Goal: Information Seeking & Learning: Learn about a topic

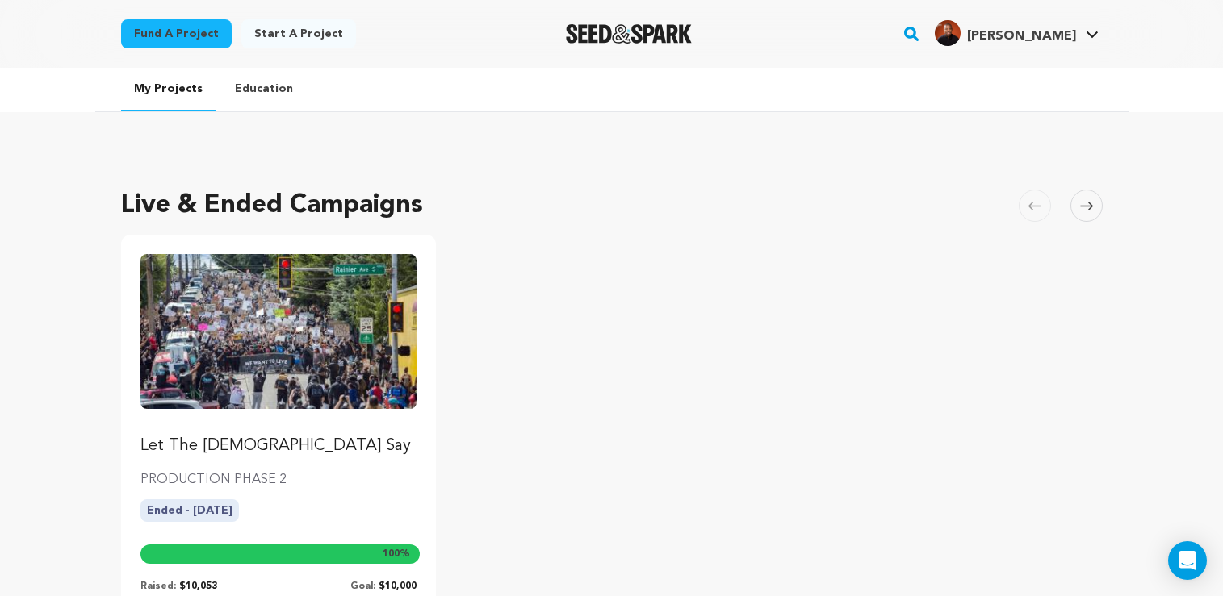
click at [163, 85] on link "My Projects" at bounding box center [168, 90] width 94 height 44
click at [688, 29] on img "Seed&Spark Homepage" at bounding box center [629, 33] width 127 height 19
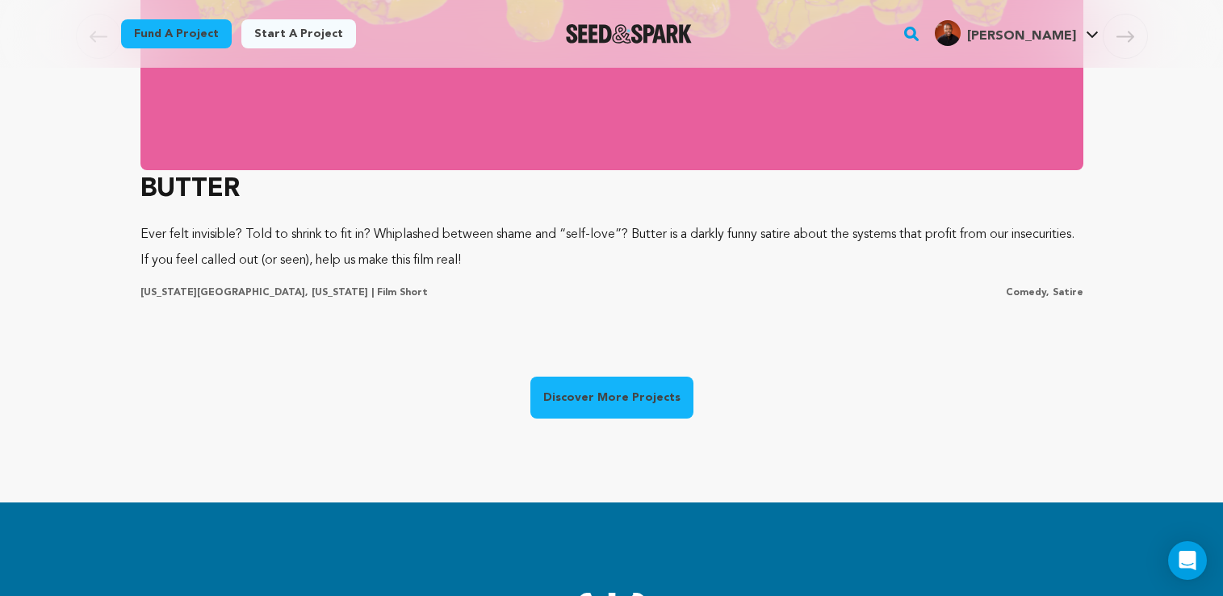
scroll to position [1453, 0]
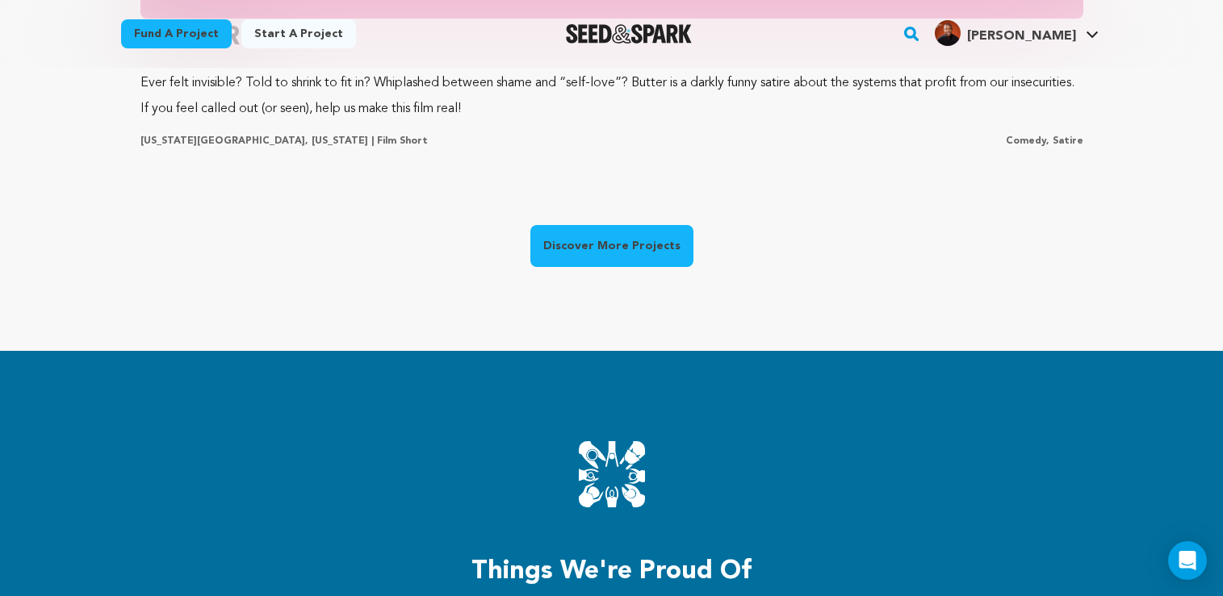
click at [575, 241] on link "Discover More Projects" at bounding box center [611, 246] width 163 height 42
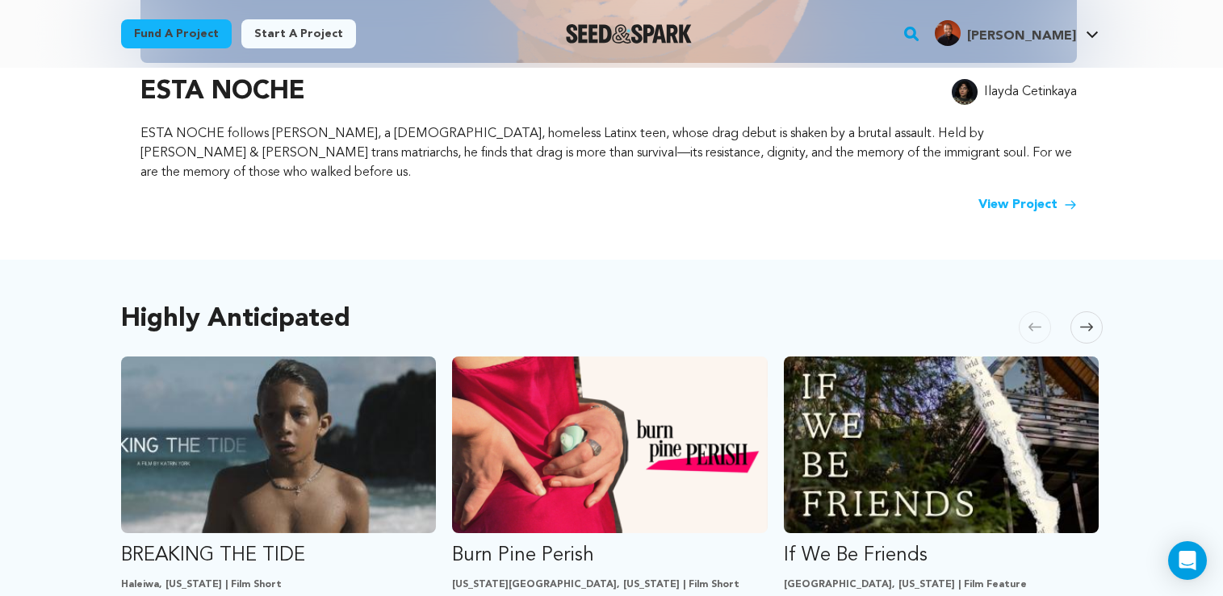
scroll to position [888, 0]
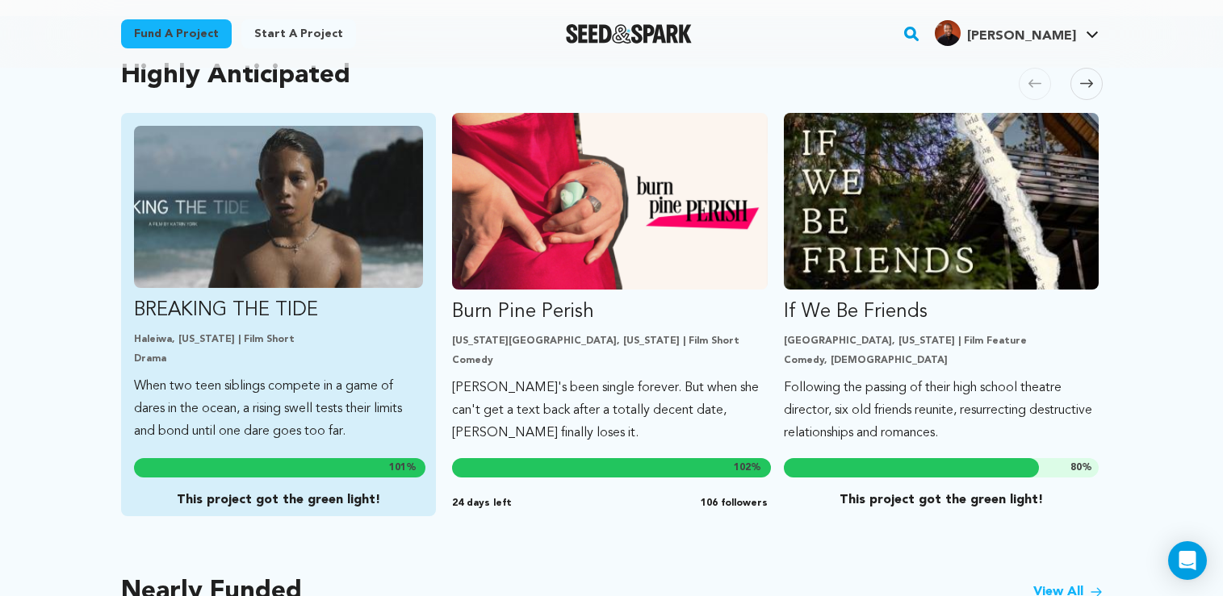
click at [221, 298] on p "BREAKING THE TIDE" at bounding box center [279, 311] width 290 height 26
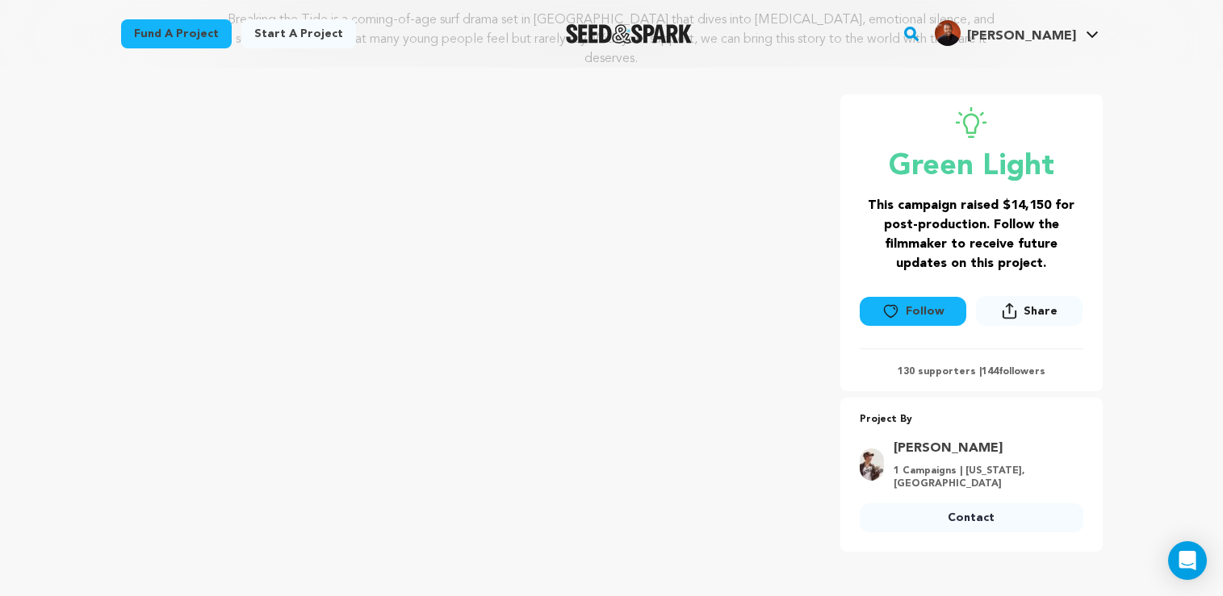
scroll to position [228, 0]
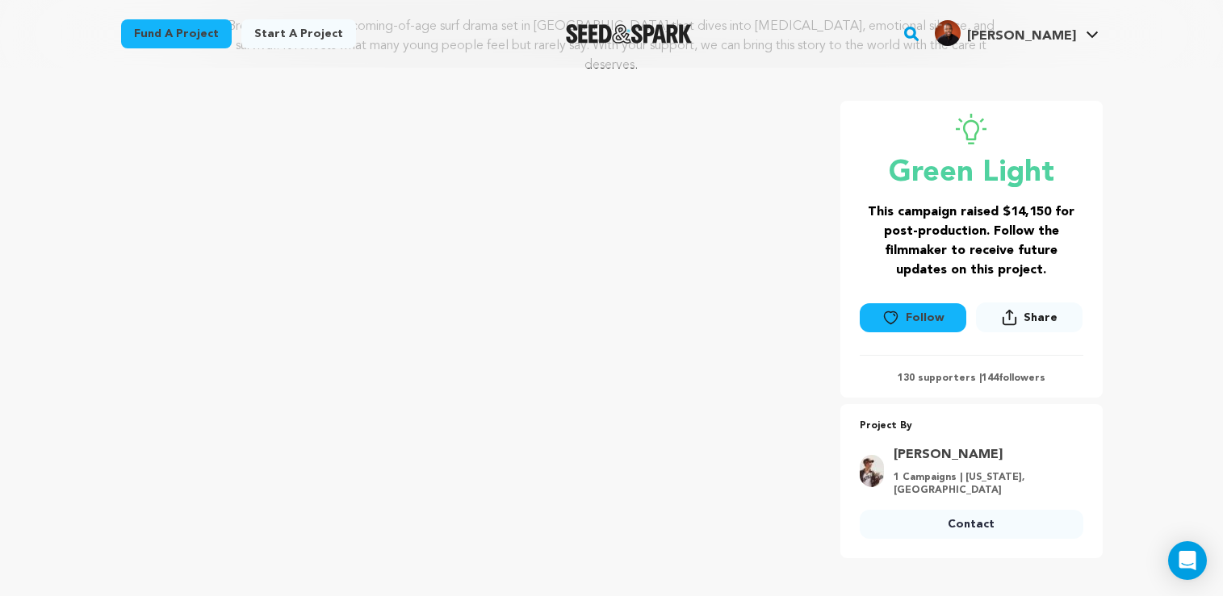
click at [903, 303] on button "Follow" at bounding box center [913, 317] width 107 height 29
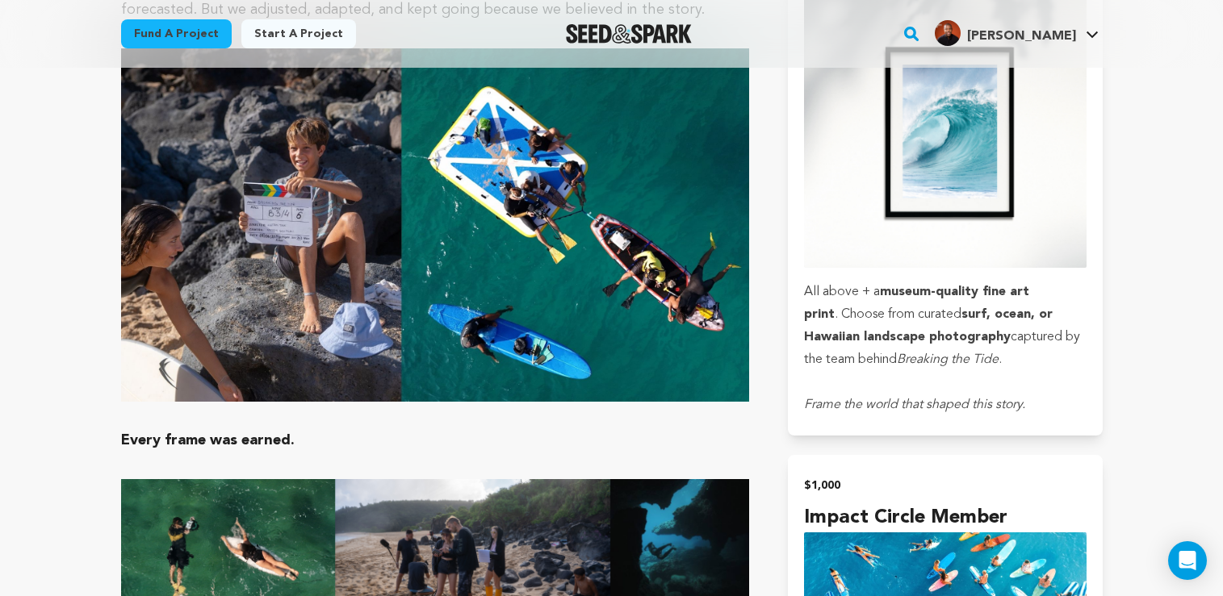
scroll to position [0, 0]
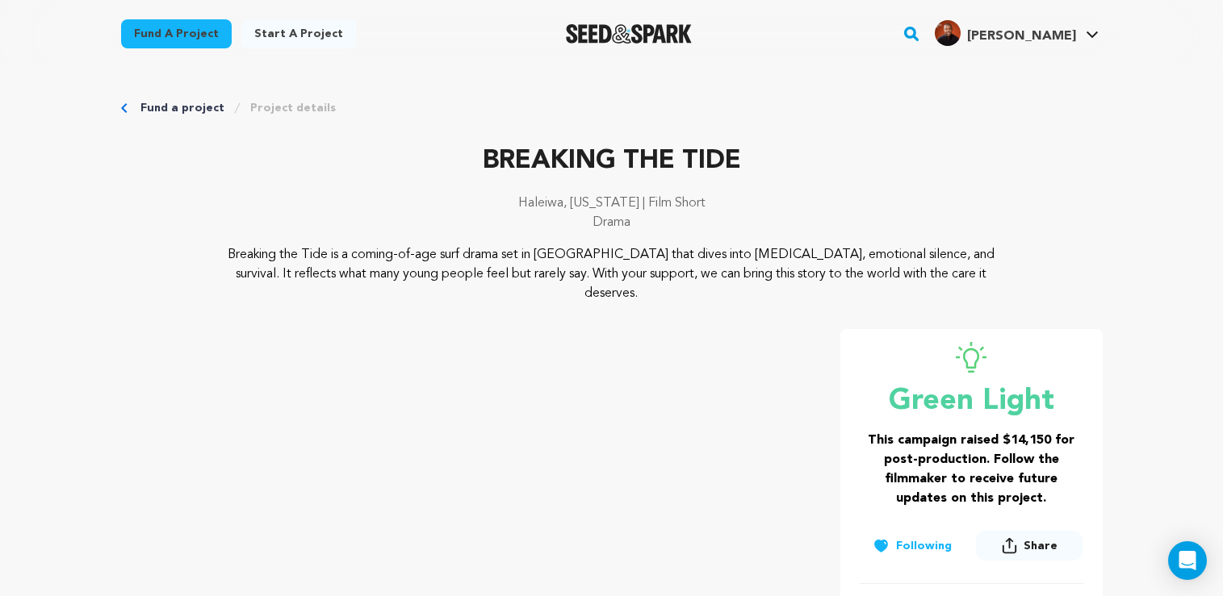
click at [177, 108] on link "Fund a project" at bounding box center [182, 108] width 84 height 16
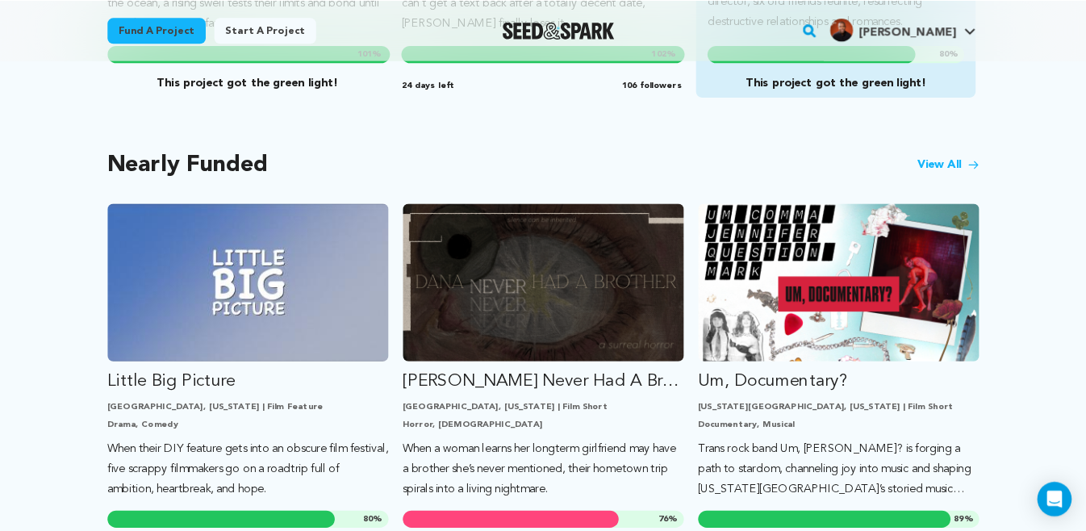
scroll to position [1291, 0]
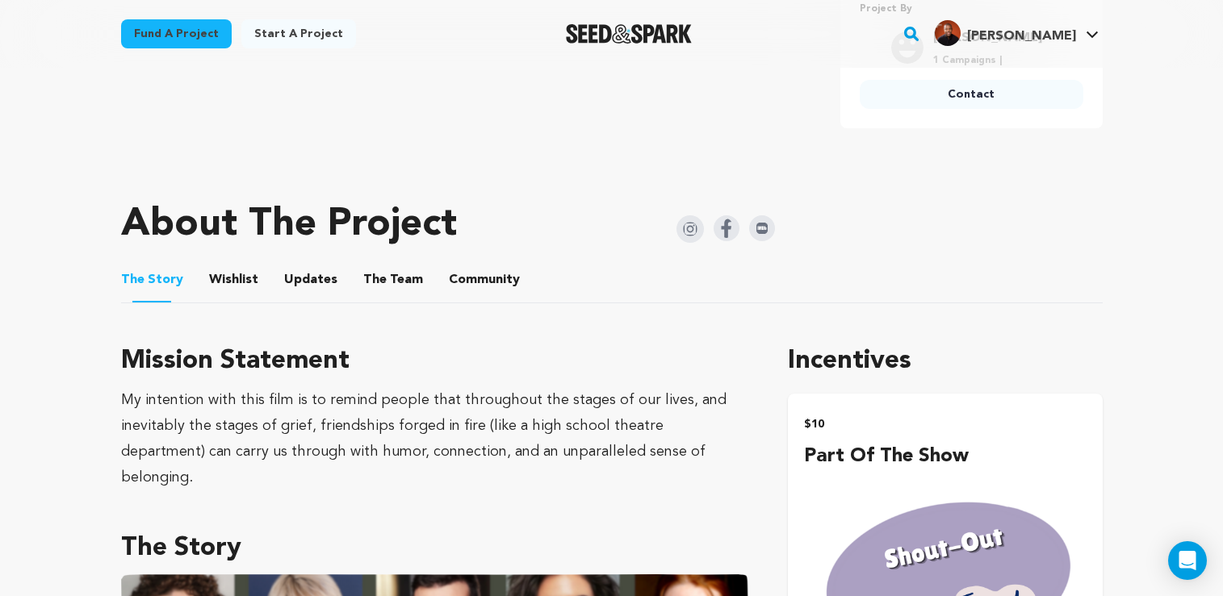
scroll to position [323, 0]
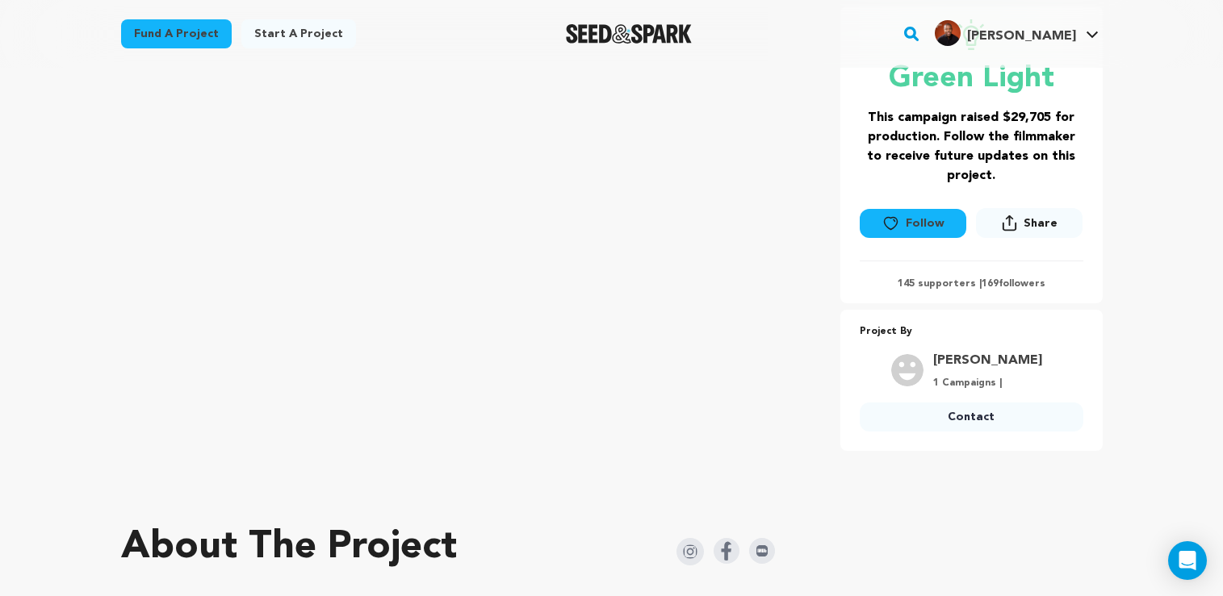
click at [996, 357] on link "Rosalie Alspach" at bounding box center [987, 360] width 109 height 19
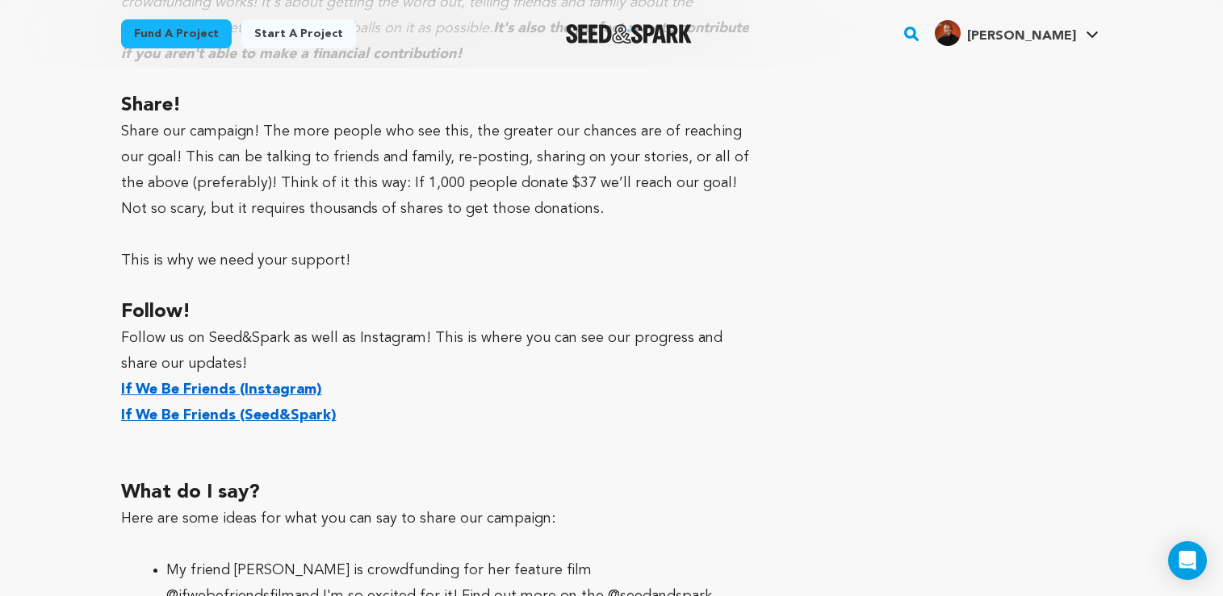
scroll to position [6860, 0]
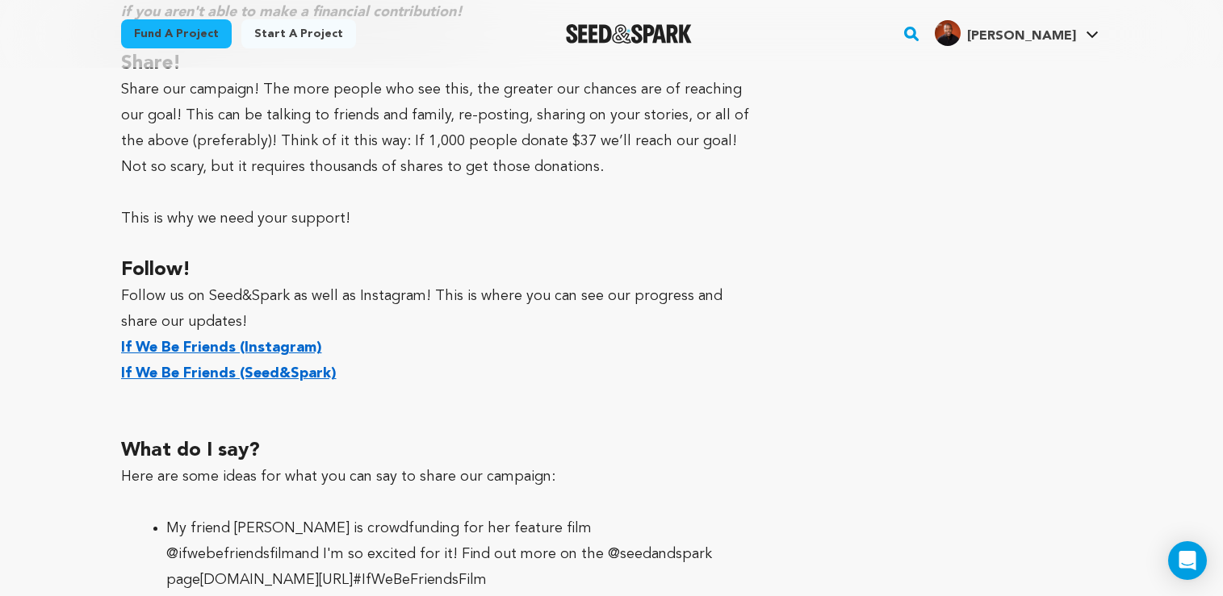
click at [218, 366] on strong "If We Be Friends (Seed&Spark)" at bounding box center [228, 373] width 215 height 15
click at [250, 341] on strong "If We Be Friends (Instagram)" at bounding box center [221, 348] width 201 height 15
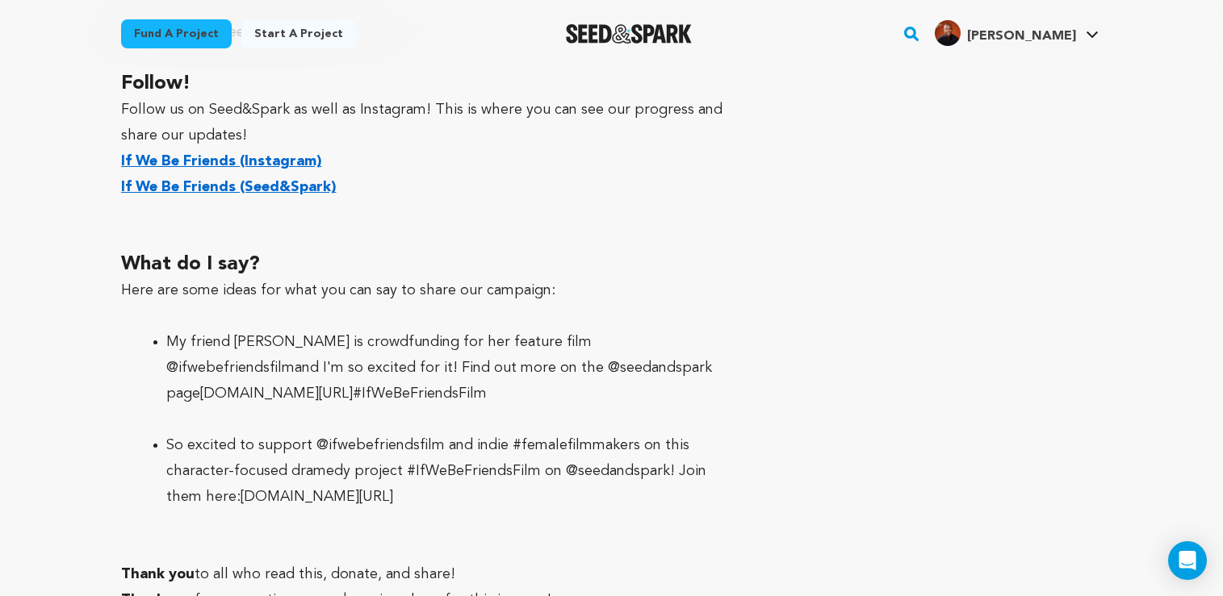
scroll to position [7022, 0]
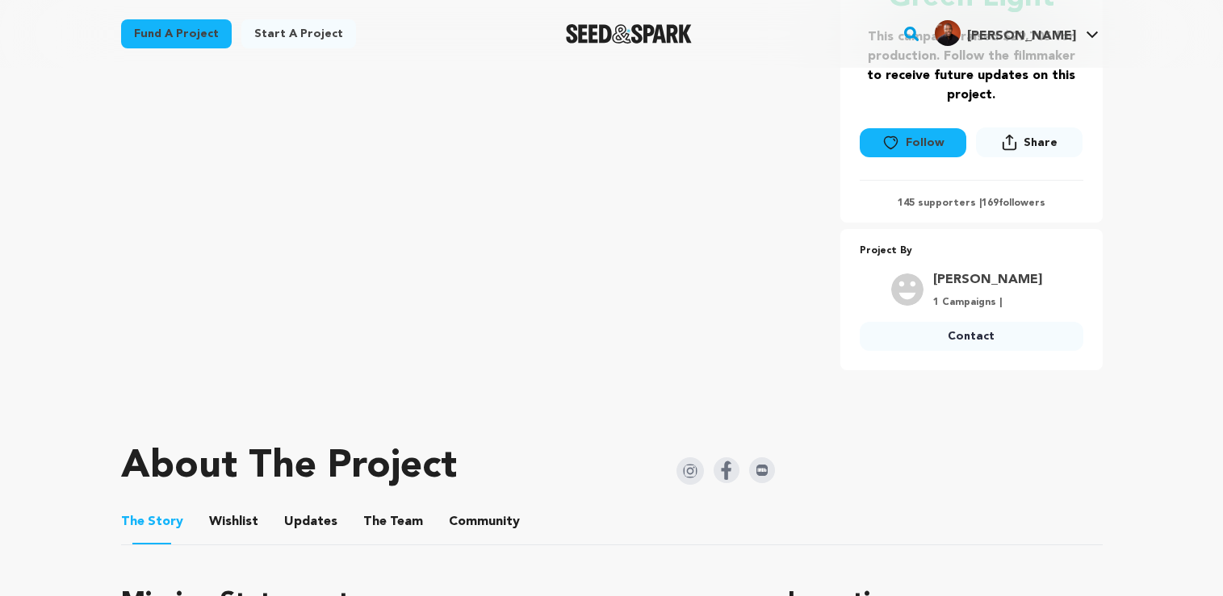
scroll to position [726, 0]
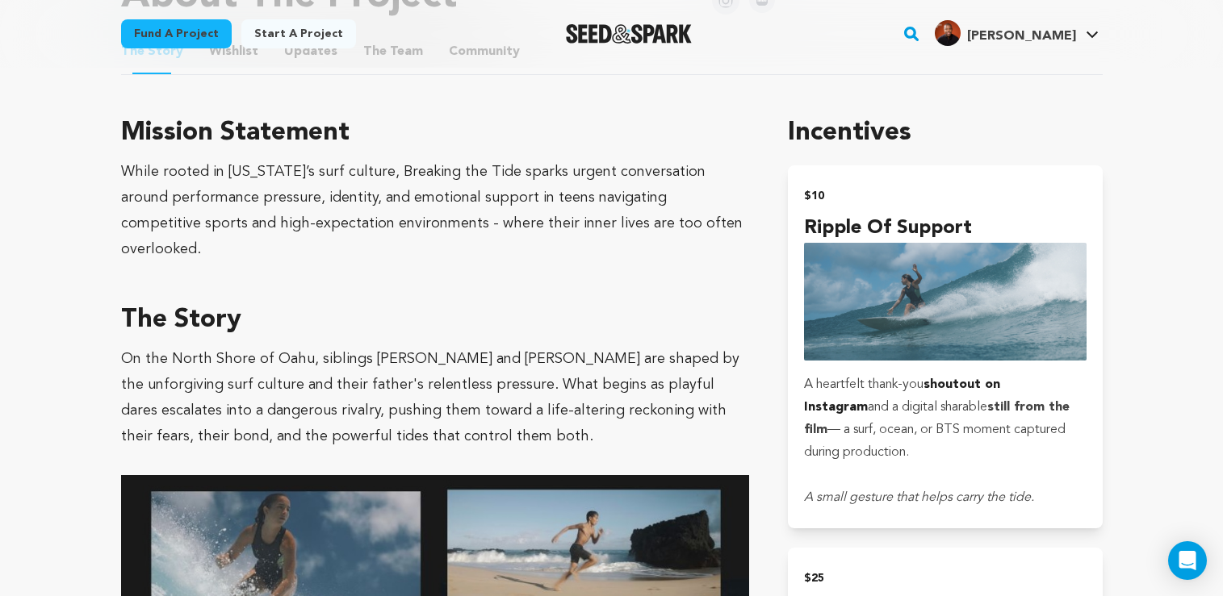
scroll to position [713, 0]
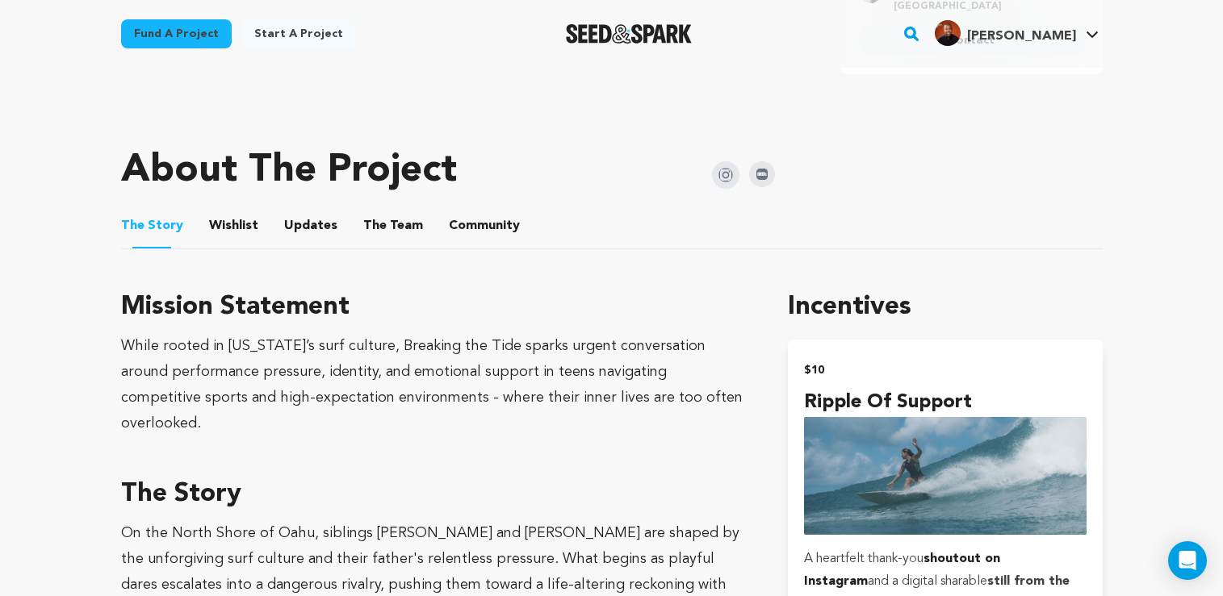
click at [220, 210] on button "Wishlist" at bounding box center [233, 229] width 39 height 39
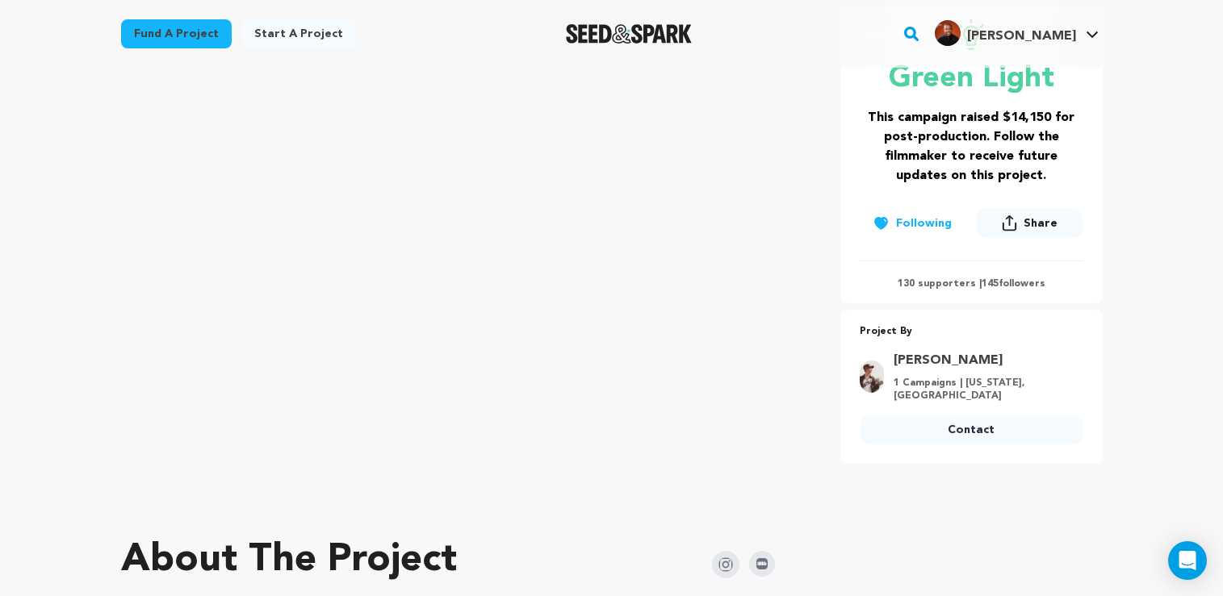
scroll to position [404, 0]
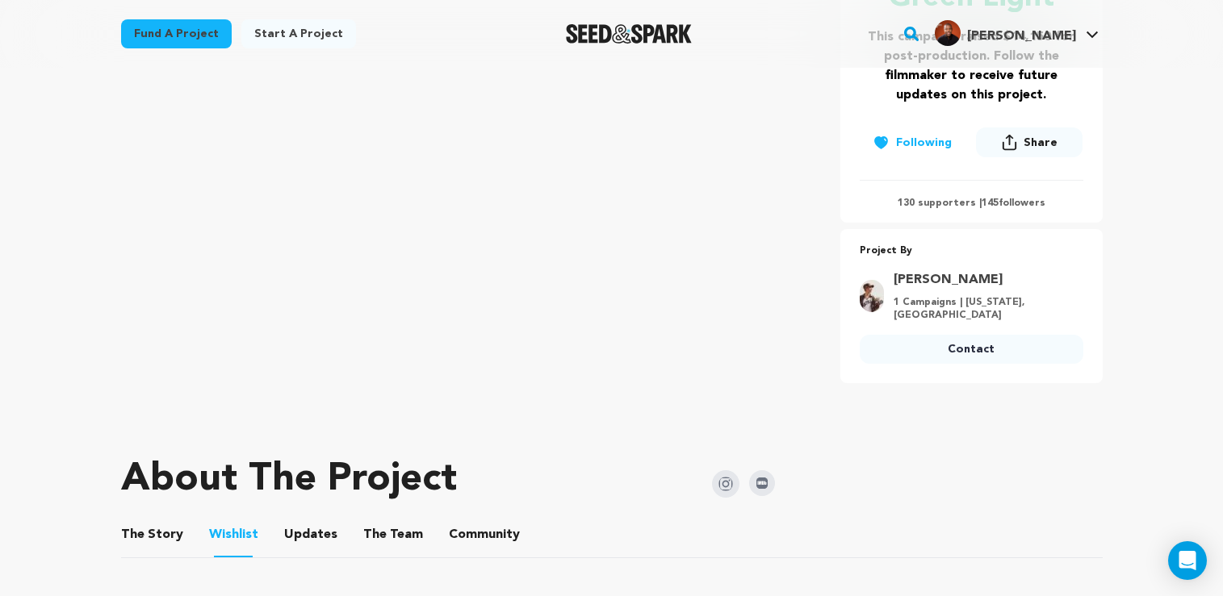
click at [312, 519] on button "Updates" at bounding box center [310, 538] width 39 height 39
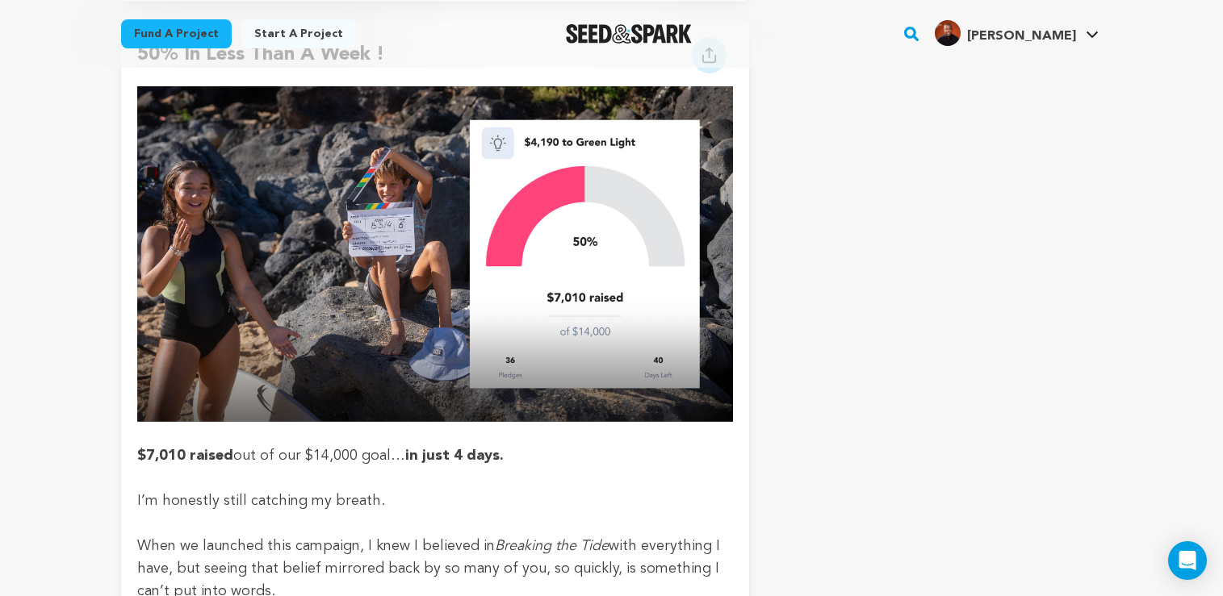
scroll to position [5793, 0]
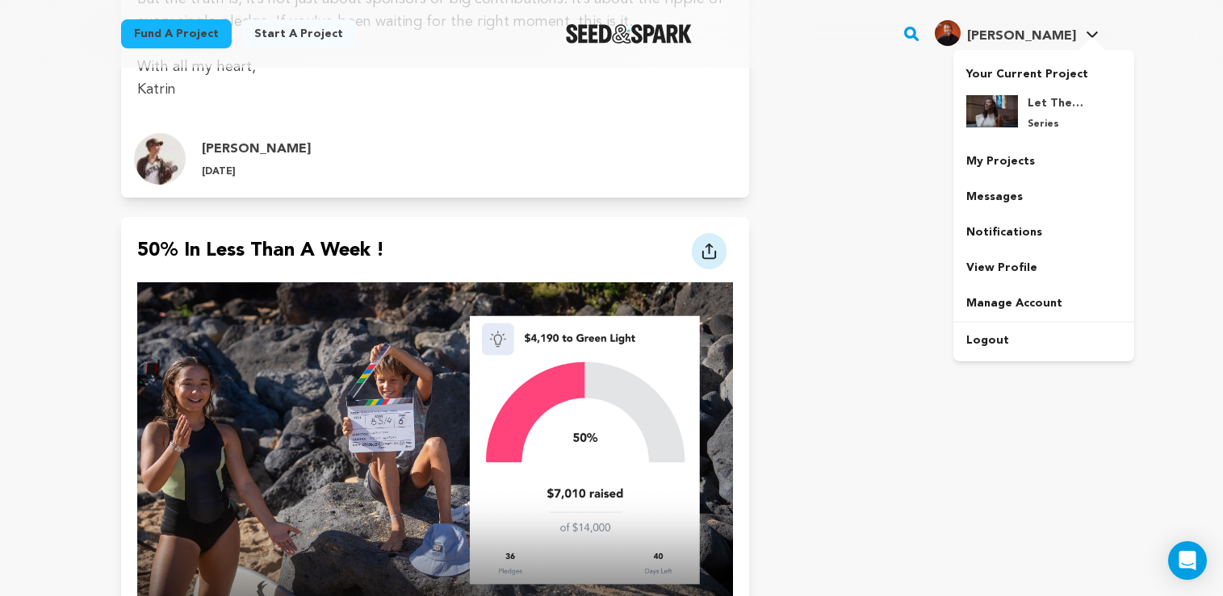
click at [1050, 40] on span "[PERSON_NAME]" at bounding box center [1021, 36] width 109 height 13
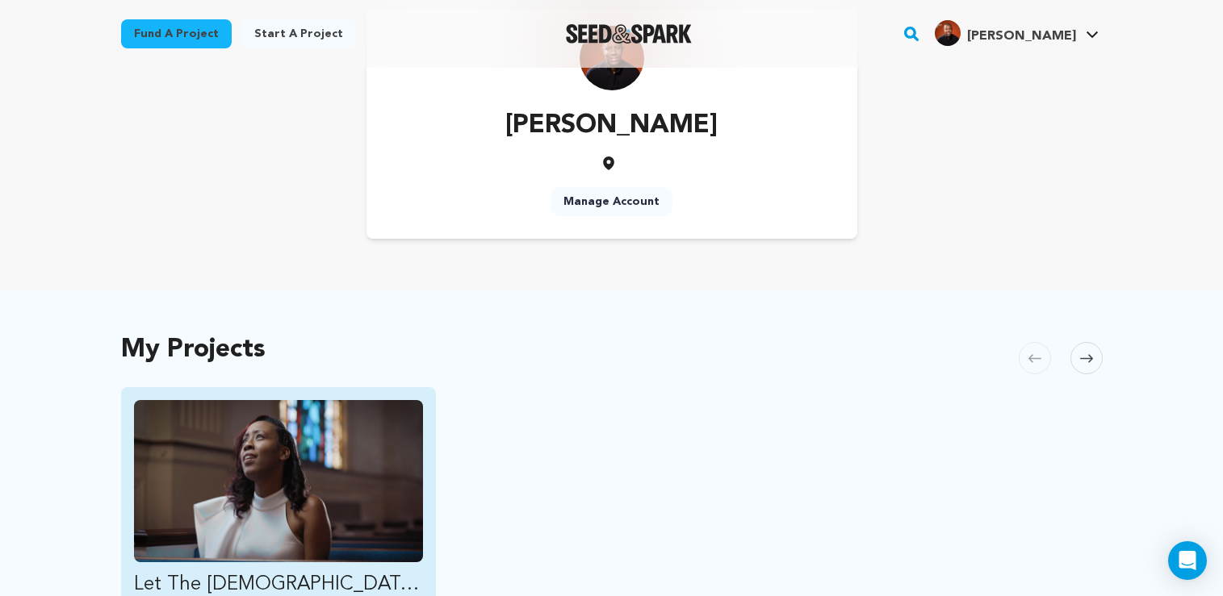
scroll to position [323, 0]
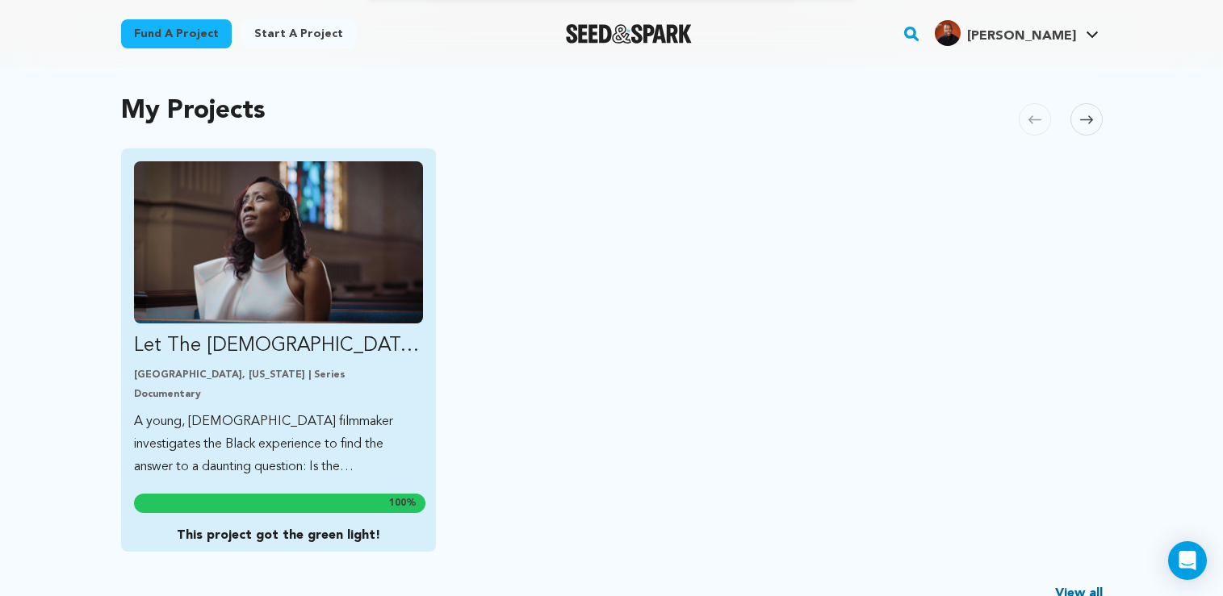
click at [235, 282] on img "Fund Let The Church Say" at bounding box center [279, 242] width 290 height 162
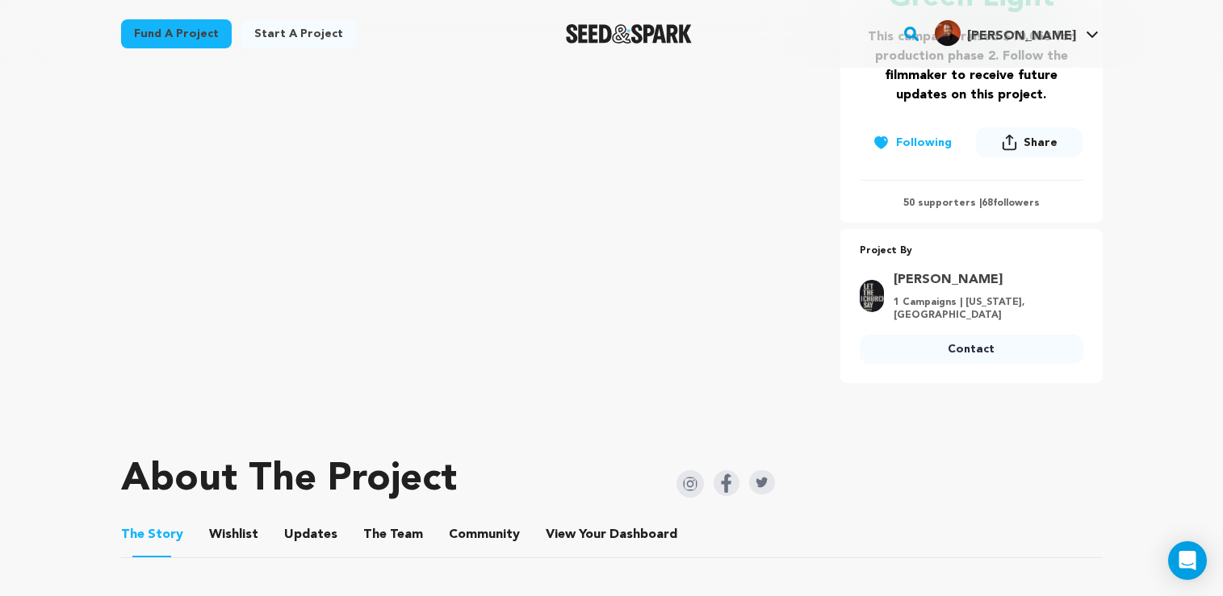
scroll to position [565, 0]
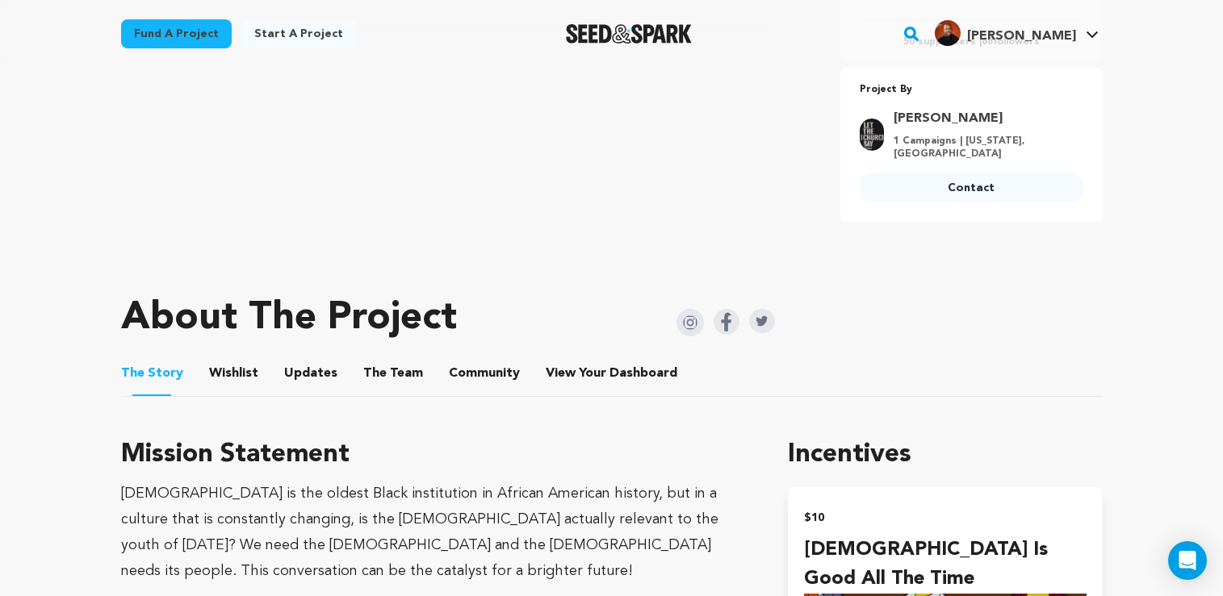
click at [298, 361] on button "Updates" at bounding box center [310, 377] width 39 height 39
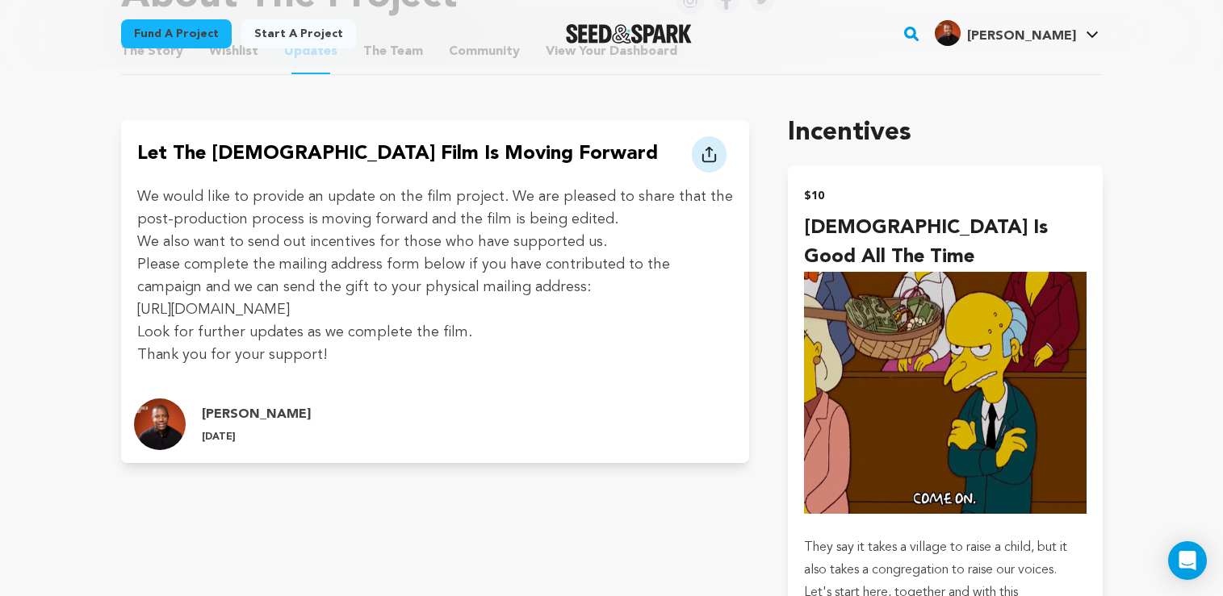
scroll to position [888, 0]
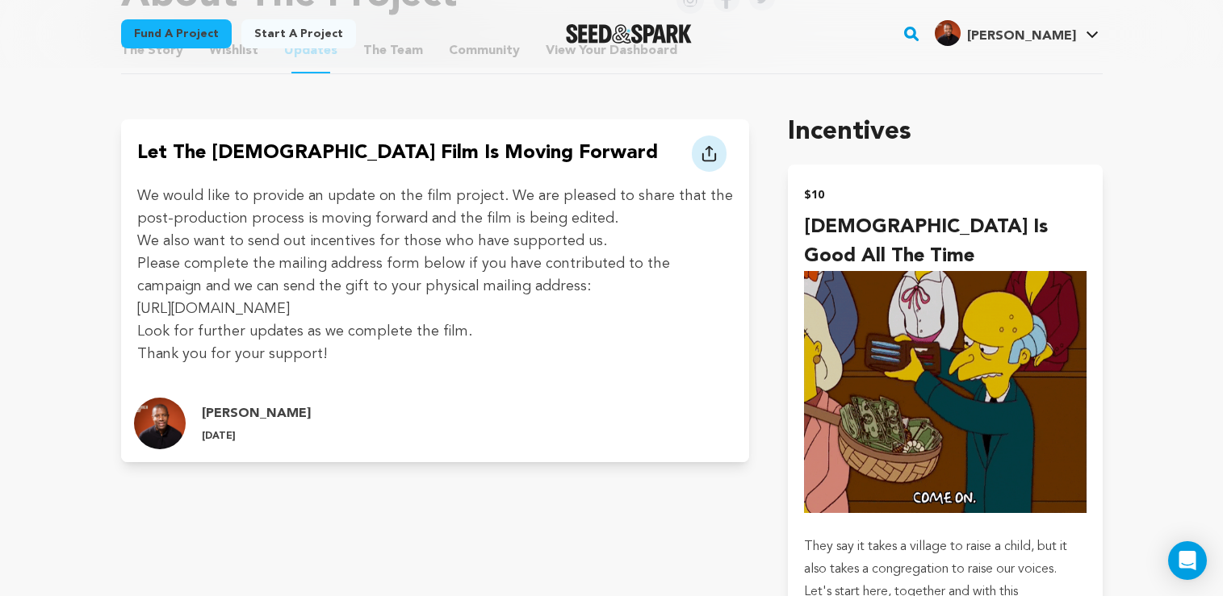
click at [134, 295] on div "Let the [DEMOGRAPHIC_DATA] Film is moving forward" at bounding box center [435, 252] width 629 height 266
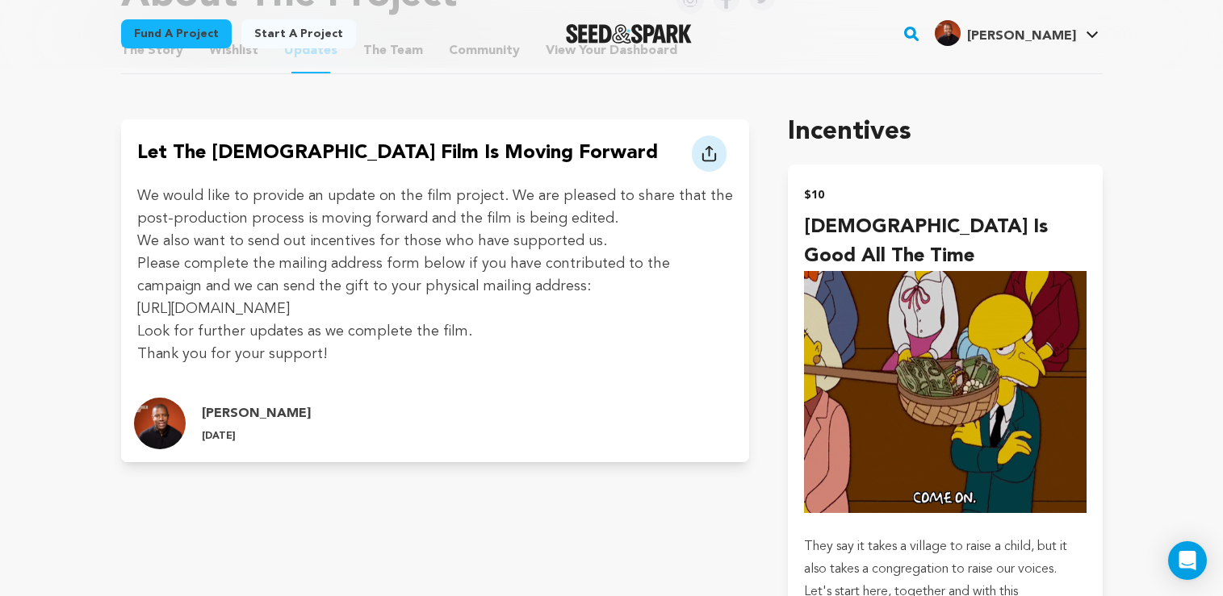
drag, startPoint x: 134, startPoint y: 295, endPoint x: 811, endPoint y: 295, distance: 677.2
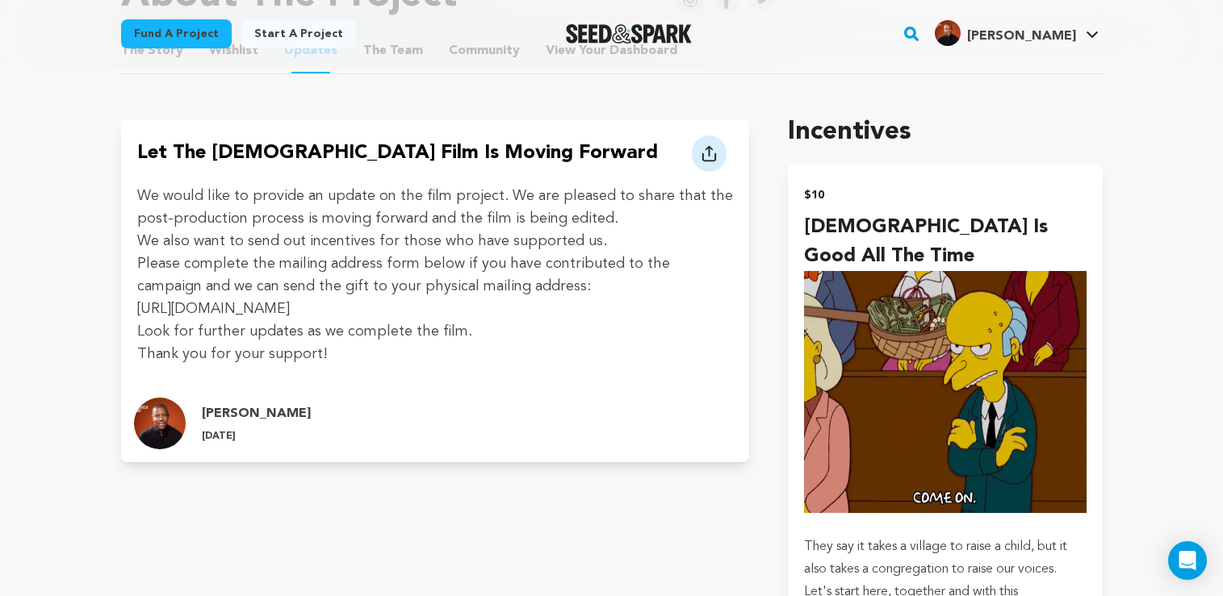
click at [750, 295] on div "Let the [DEMOGRAPHIC_DATA] Film is moving forward" at bounding box center [435, 252] width 629 height 266
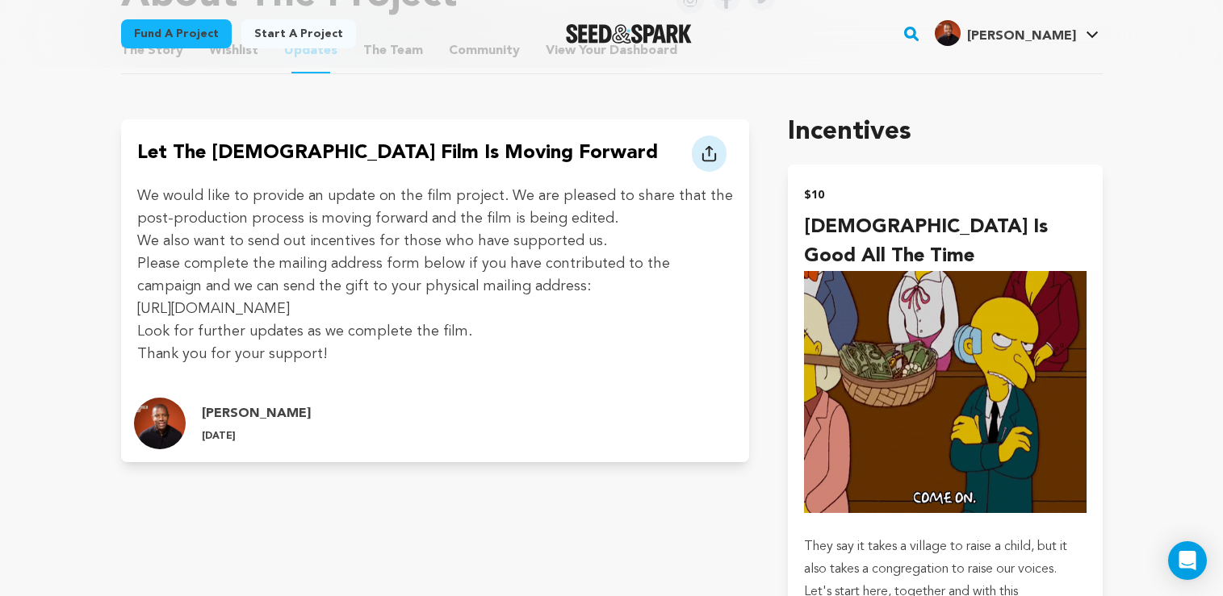
copy p "https://docs.google.com/forms/d/e/1FAIpQLScFOXT1qXl7ZM2XCTKCJtCsetgQLZMD5svW1ZD…"
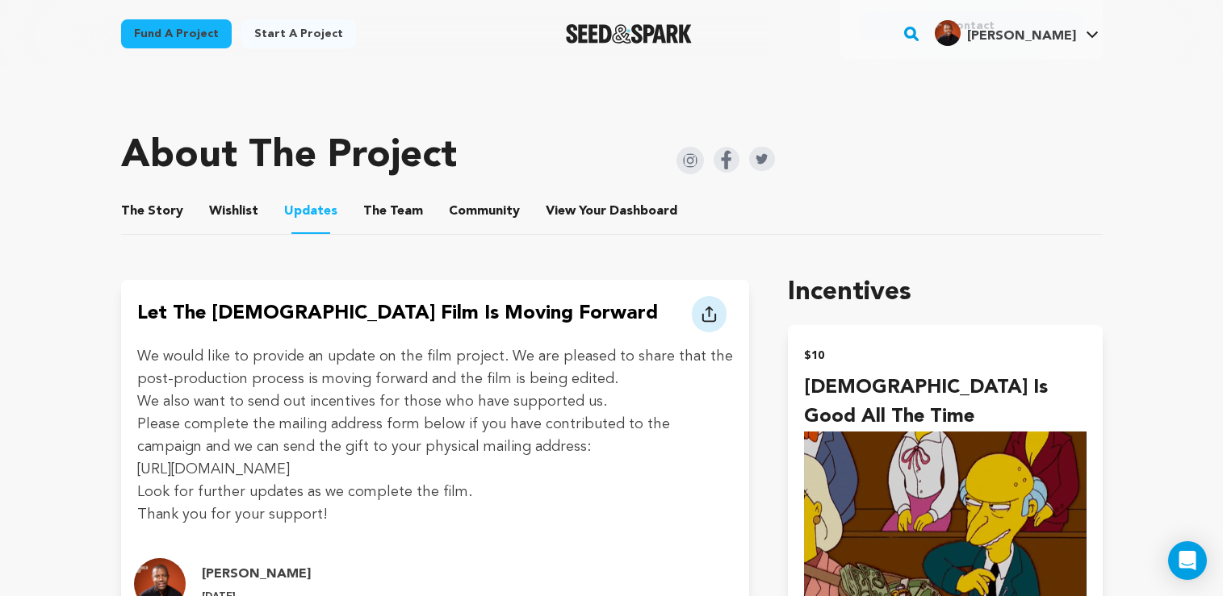
scroll to position [726, 0]
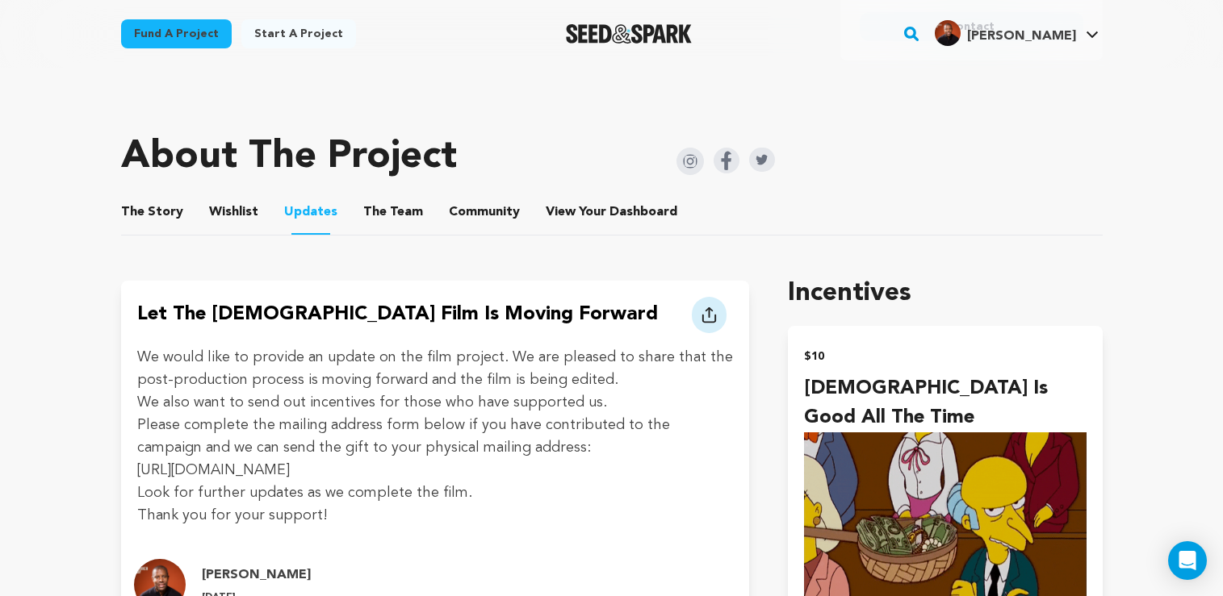
click at [398, 197] on button "The Team" at bounding box center [393, 215] width 39 height 39
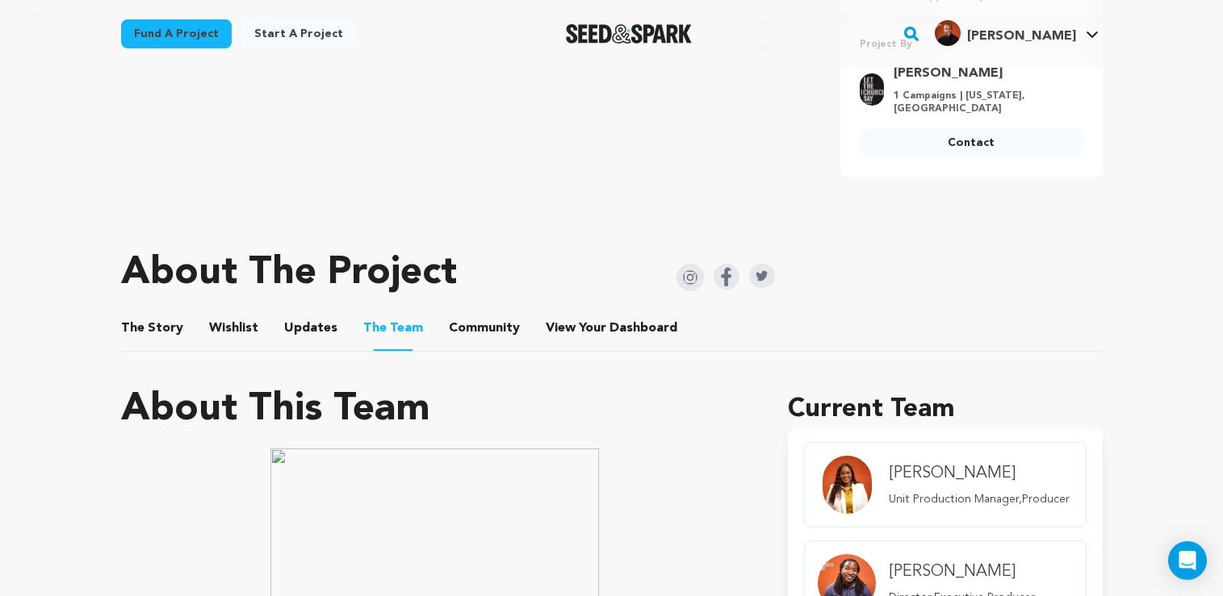
scroll to position [611, 0]
click at [560, 312] on button "View Your Dashboard" at bounding box center [565, 331] width 39 height 39
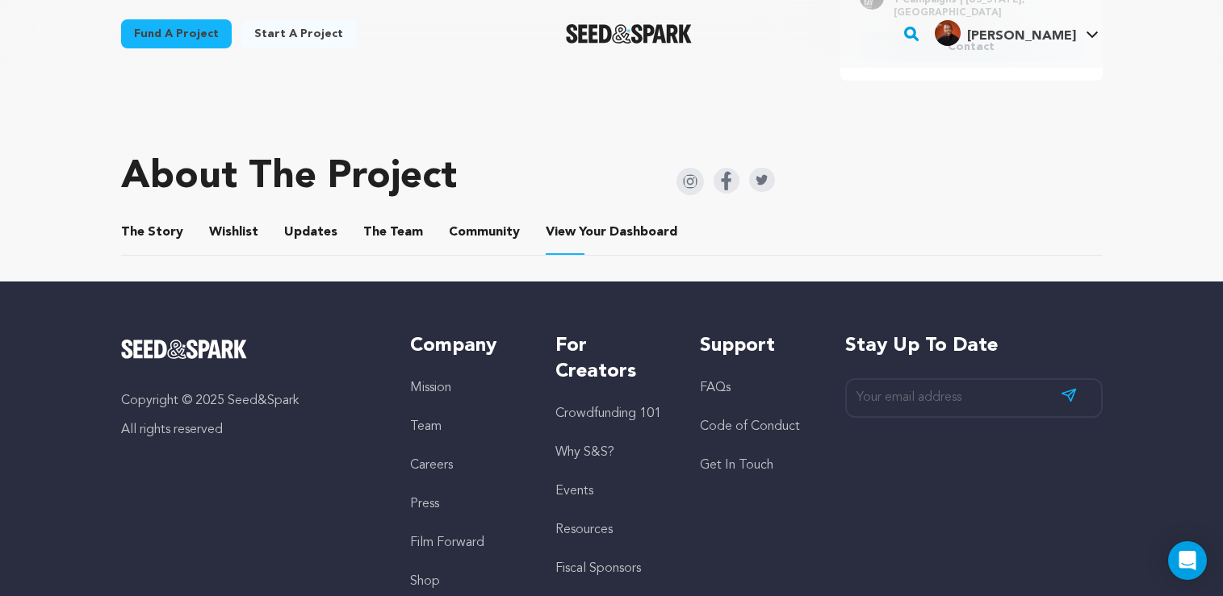
scroll to position [563, 0]
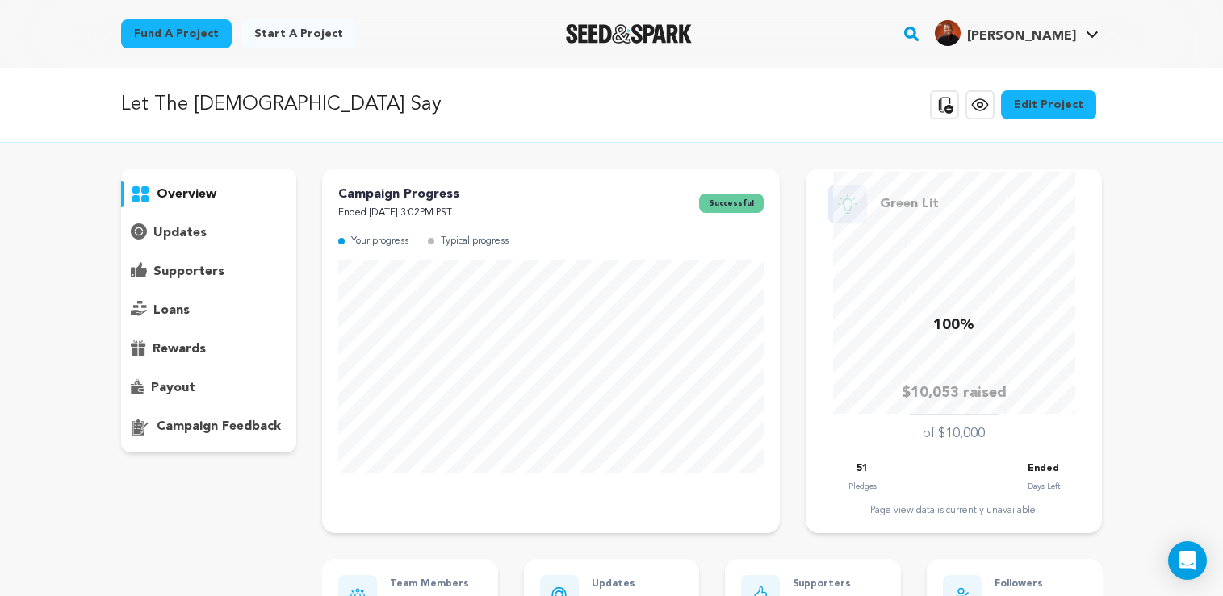
click at [1036, 102] on link "Edit Project" at bounding box center [1048, 104] width 95 height 29
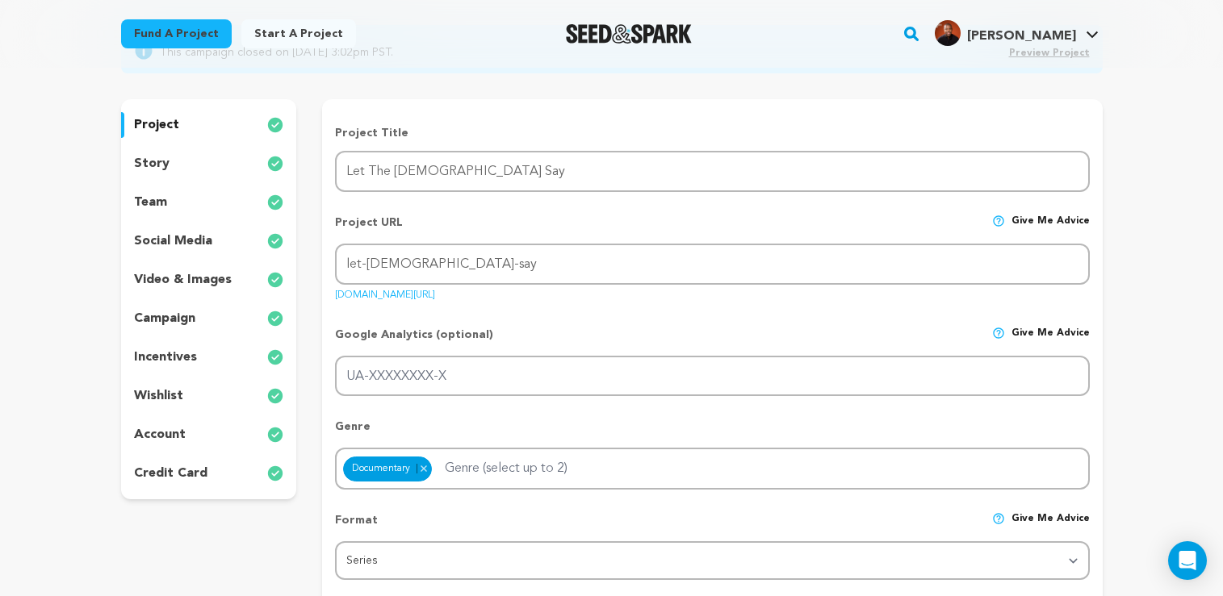
scroll to position [161, 0]
click at [166, 200] on div "team" at bounding box center [209, 203] width 176 height 26
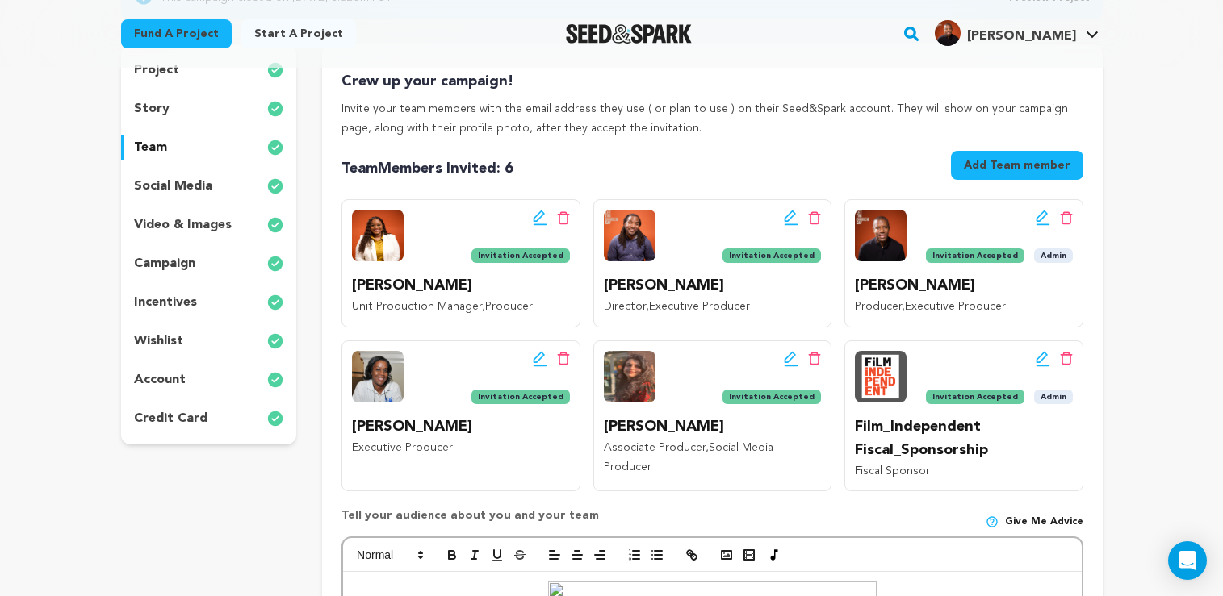
scroll to position [242, 0]
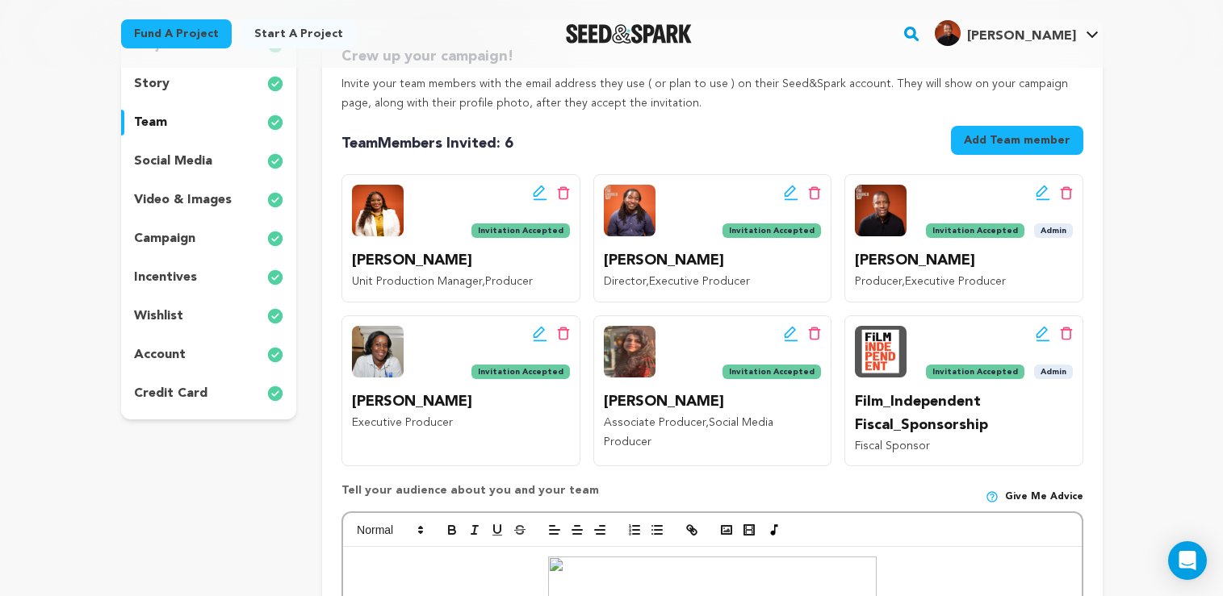
click at [147, 312] on p "wishlist" at bounding box center [158, 316] width 49 height 19
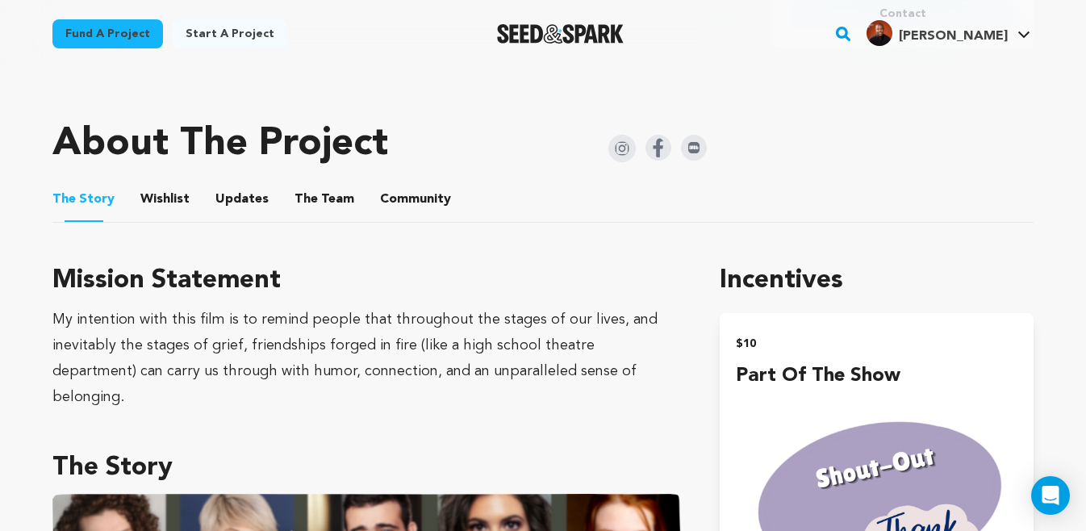
scroll to position [726, 0]
drag, startPoint x: 386, startPoint y: 149, endPoint x: 60, endPoint y: 146, distance: 326.1
click at [60, 146] on h1 "About The Project" at bounding box center [220, 144] width 336 height 39
copy h1 "About The Project"
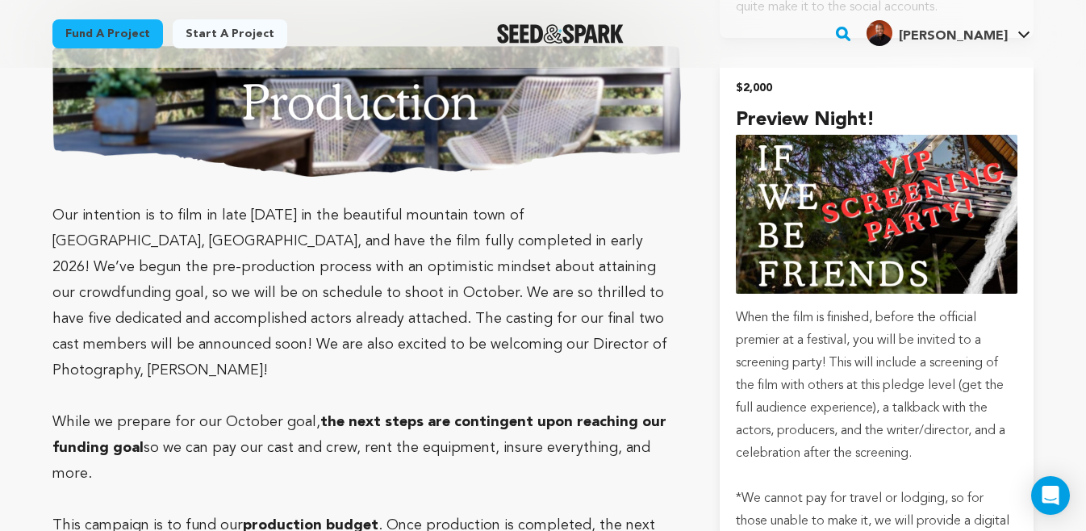
scroll to position [4843, 0]
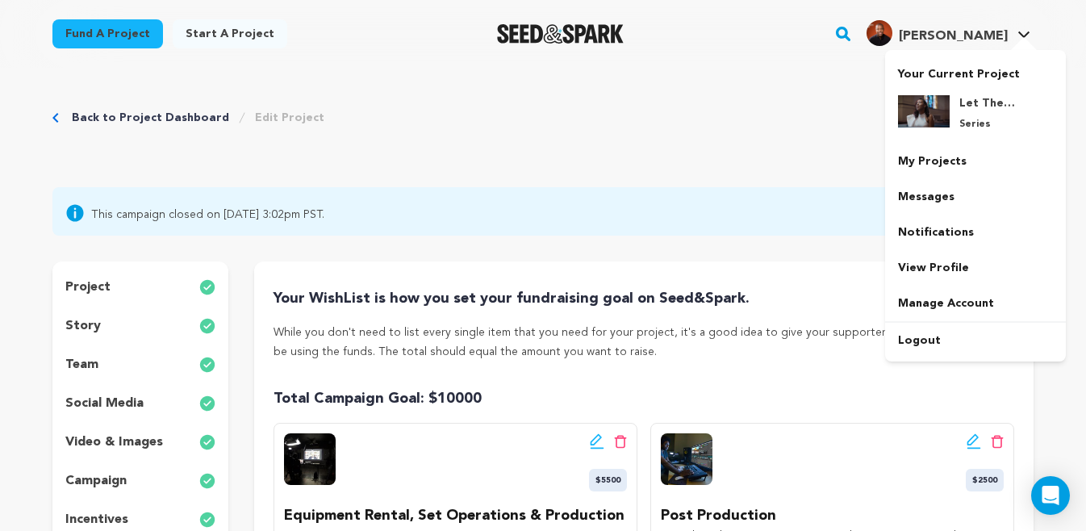
scroll to position [242, 0]
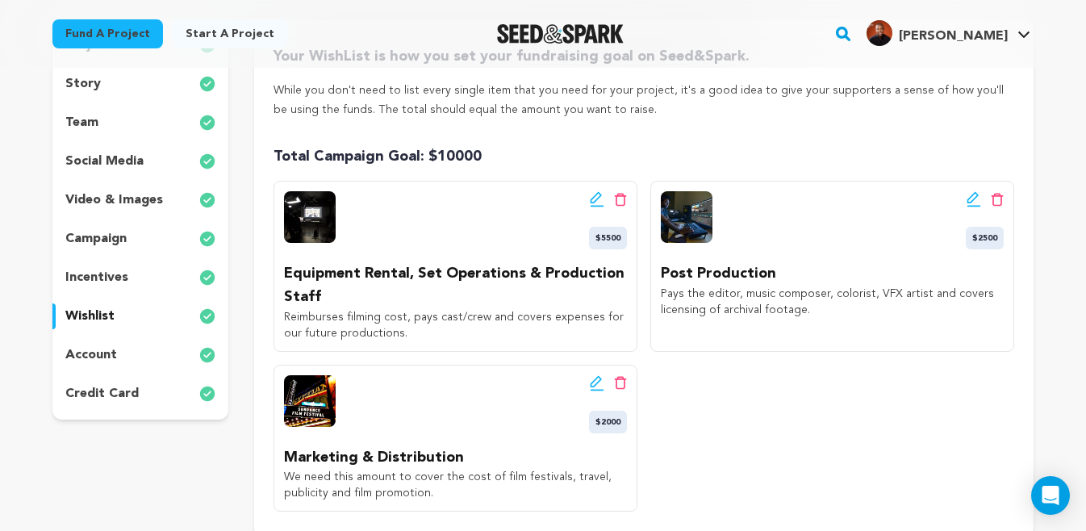
click at [1020, 35] on icon at bounding box center [1024, 35] width 13 height 8
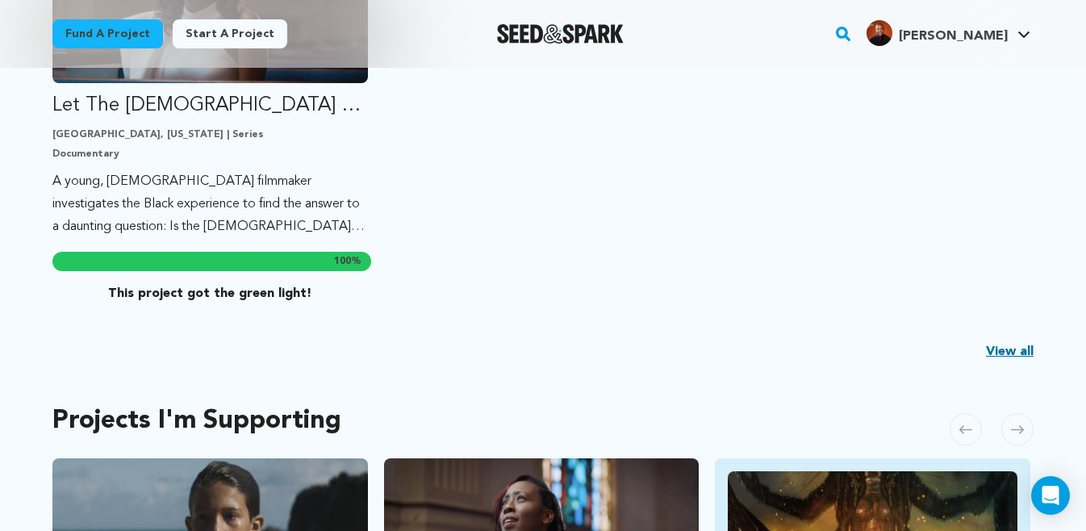
scroll to position [888, 0]
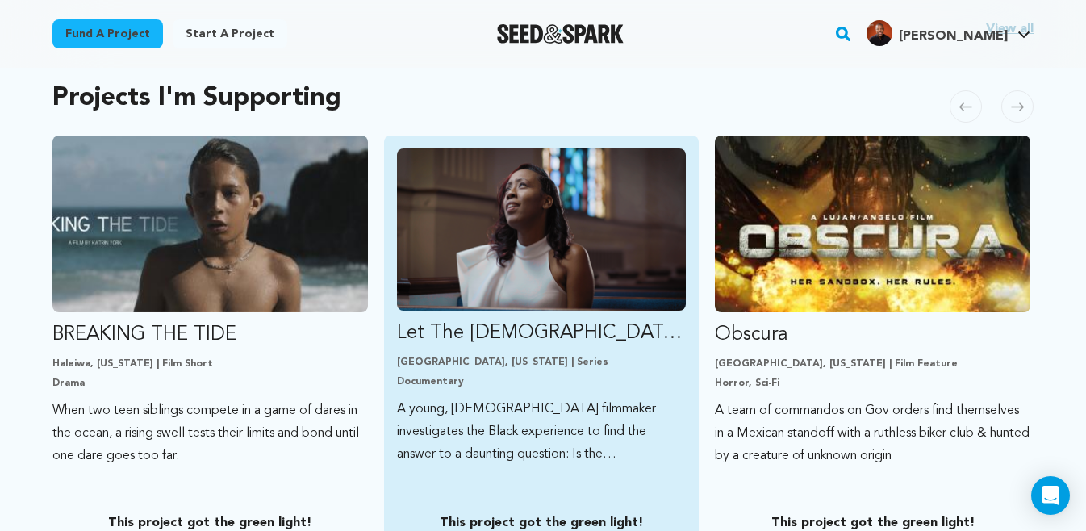
click at [468, 333] on p "Let The [DEMOGRAPHIC_DATA] Say" at bounding box center [542, 333] width 290 height 26
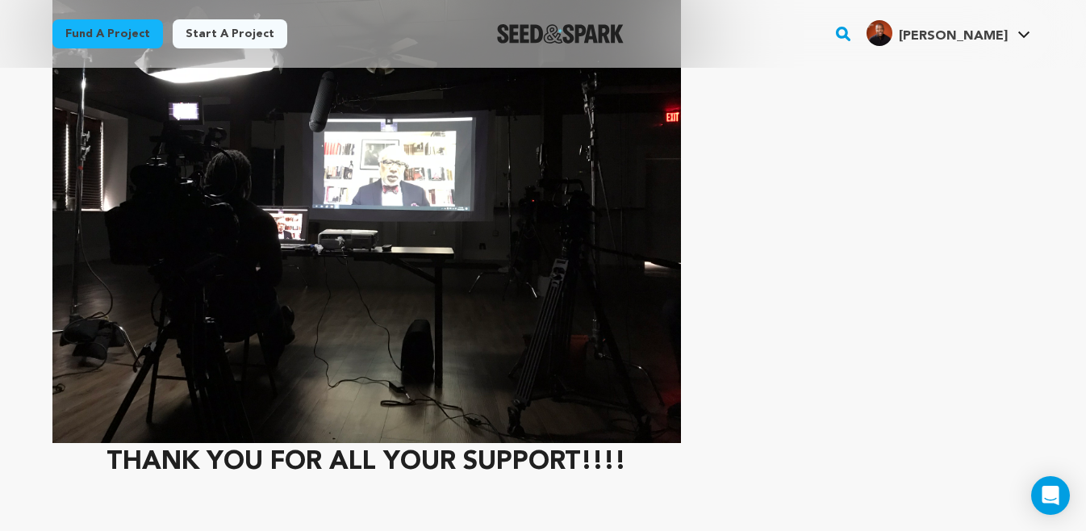
scroll to position [10488, 0]
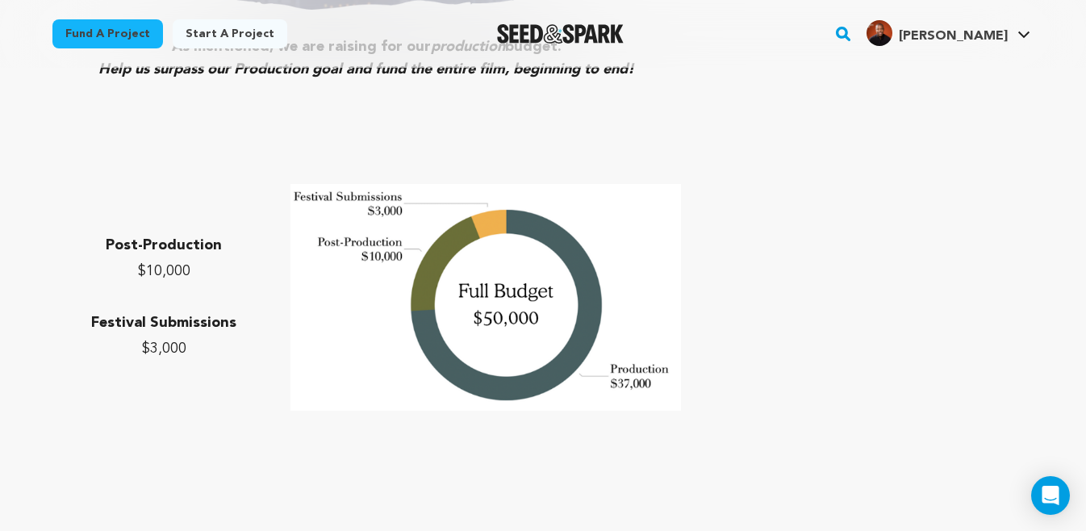
scroll to position [5973, 0]
